Goal: Share content: Share content

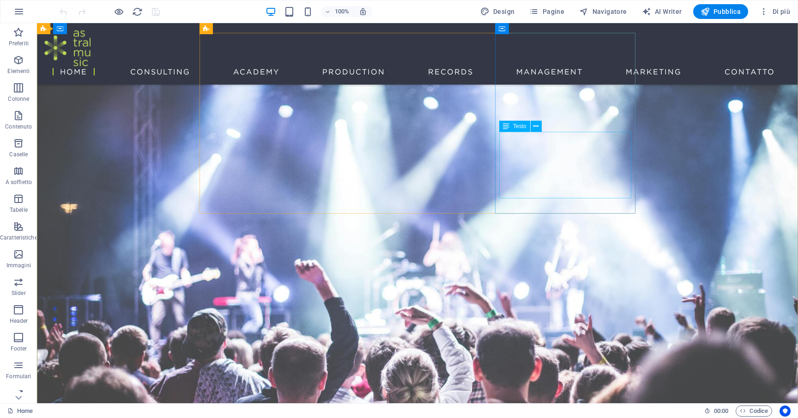
scroll to position [41, 0]
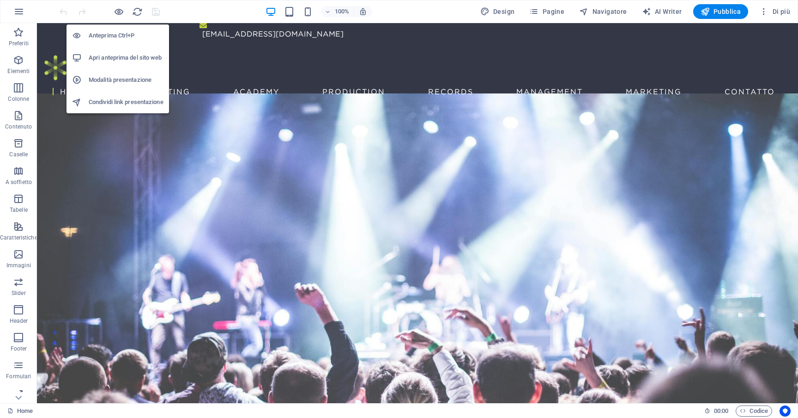
click at [115, 100] on h6 "Condividi link presentazione" at bounding box center [126, 102] width 75 height 11
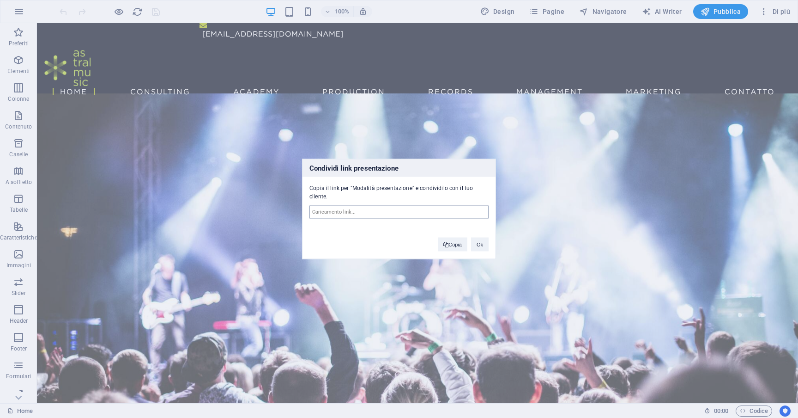
type input "[URL][DOMAIN_NAME]"
click at [454, 243] on button "Copia" at bounding box center [453, 244] width 30 height 14
click at [478, 243] on button "Ok" at bounding box center [480, 244] width 18 height 14
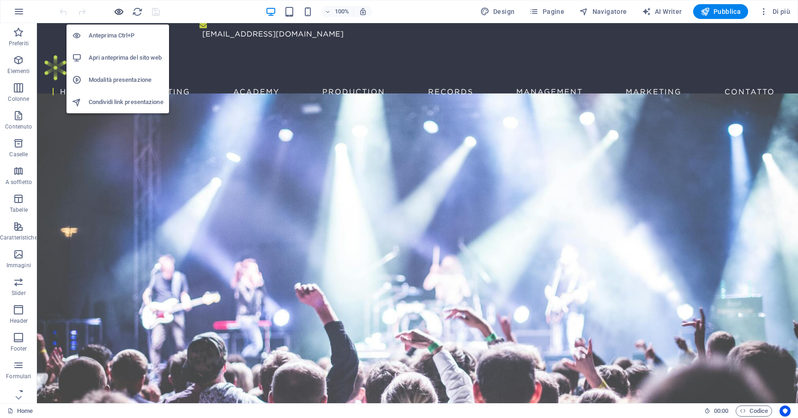
click at [115, 7] on icon "button" at bounding box center [119, 11] width 11 height 11
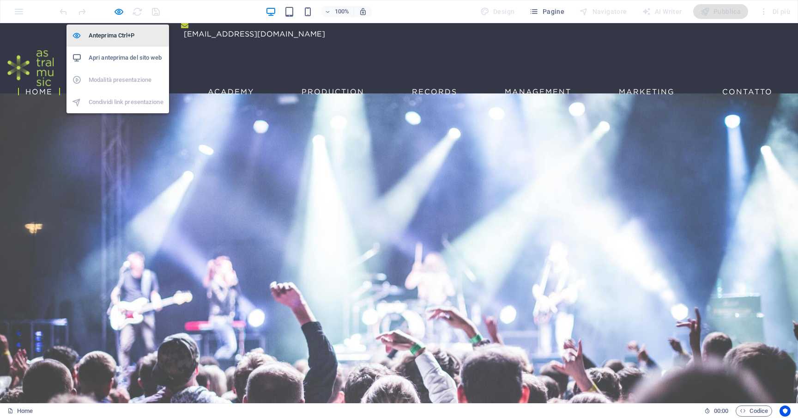
click at [121, 37] on h6 "Anteprima Ctrl+P" at bounding box center [126, 35] width 75 height 11
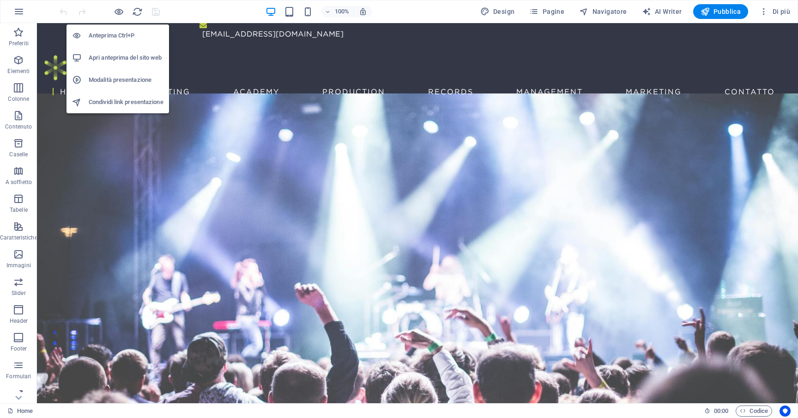
click at [121, 37] on h6 "Anteprima Ctrl+P" at bounding box center [126, 35] width 75 height 11
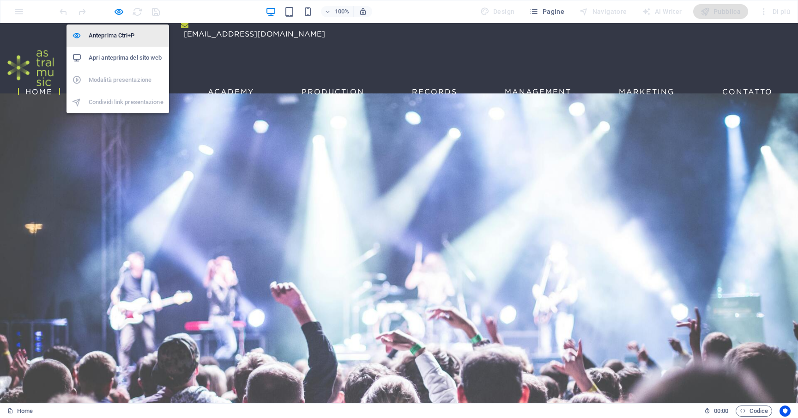
click at [121, 37] on h6 "Anteprima Ctrl+P" at bounding box center [126, 35] width 75 height 11
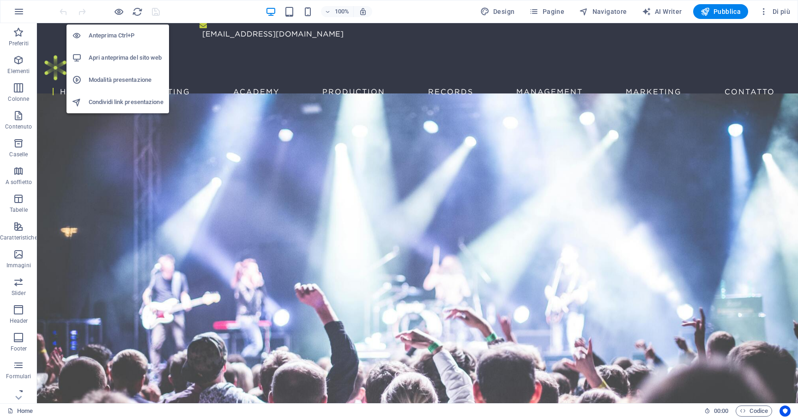
click at [122, 57] on h6 "Apri anteprima del sito web" at bounding box center [126, 57] width 75 height 11
